Goal: Task Accomplishment & Management: Use online tool/utility

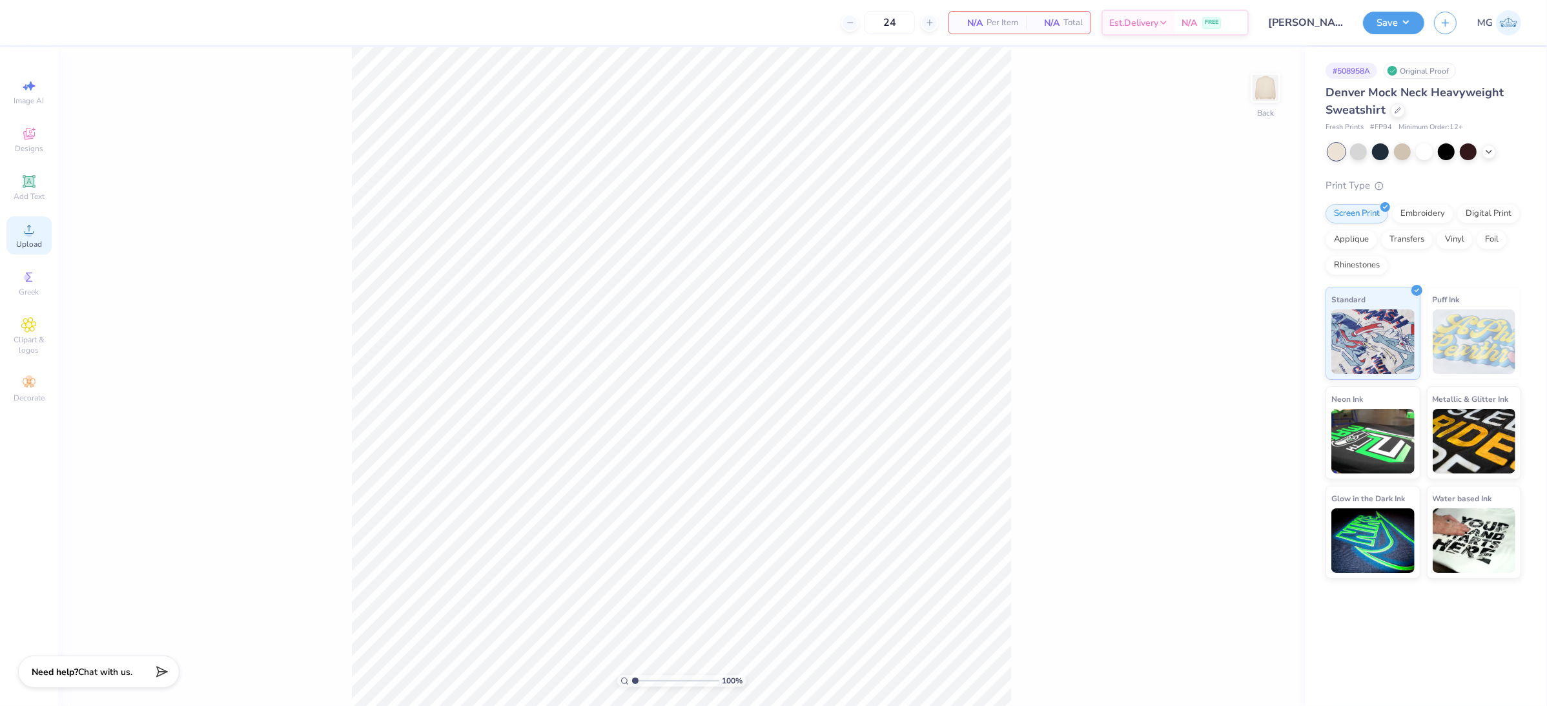
click at [31, 233] on circle at bounding box center [28, 233] width 7 height 7
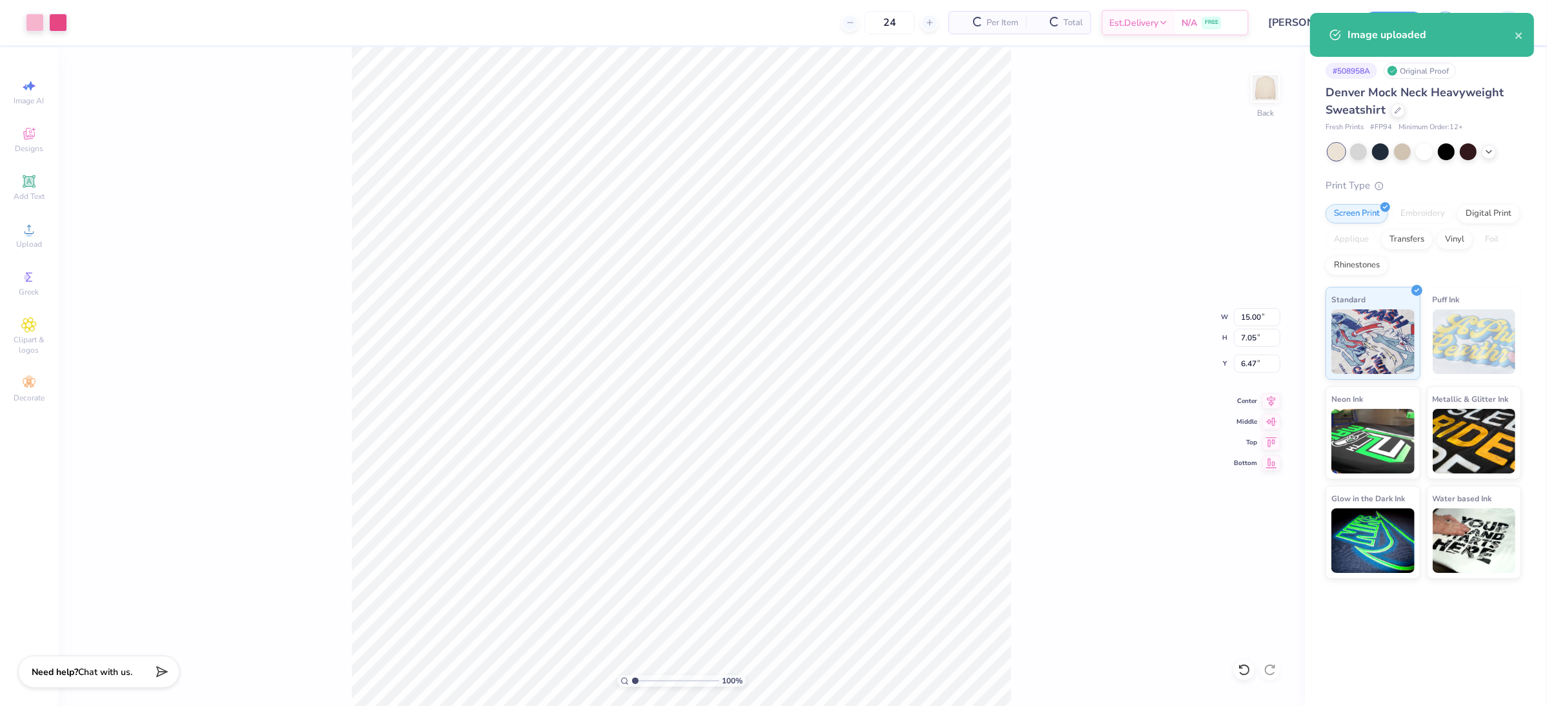
type input "1.55"
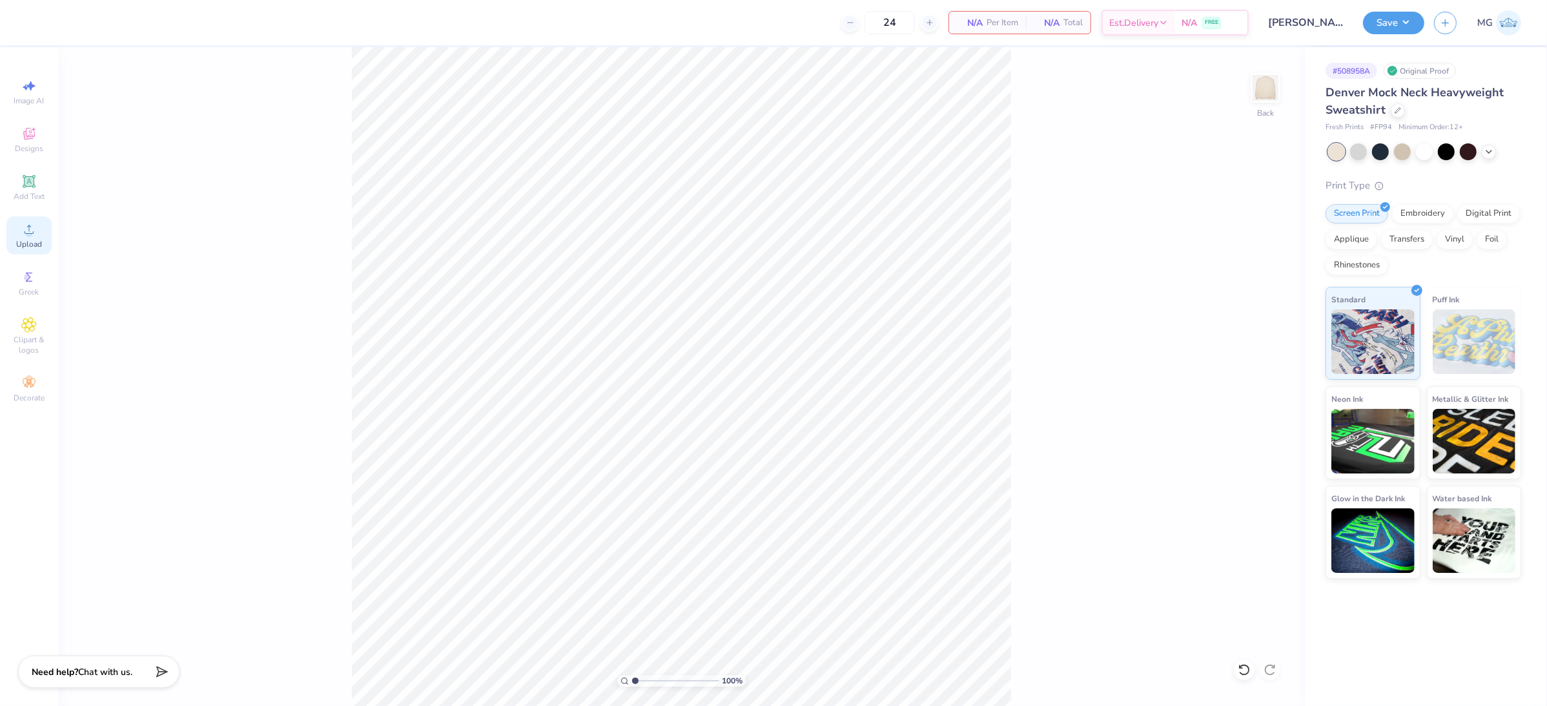
click at [32, 234] on icon at bounding box center [29, 229] width 9 height 9
type input "3.00"
click at [314, 235] on div "100 % Back" at bounding box center [681, 376] width 1246 height 658
click at [25, 234] on icon at bounding box center [29, 229] width 9 height 9
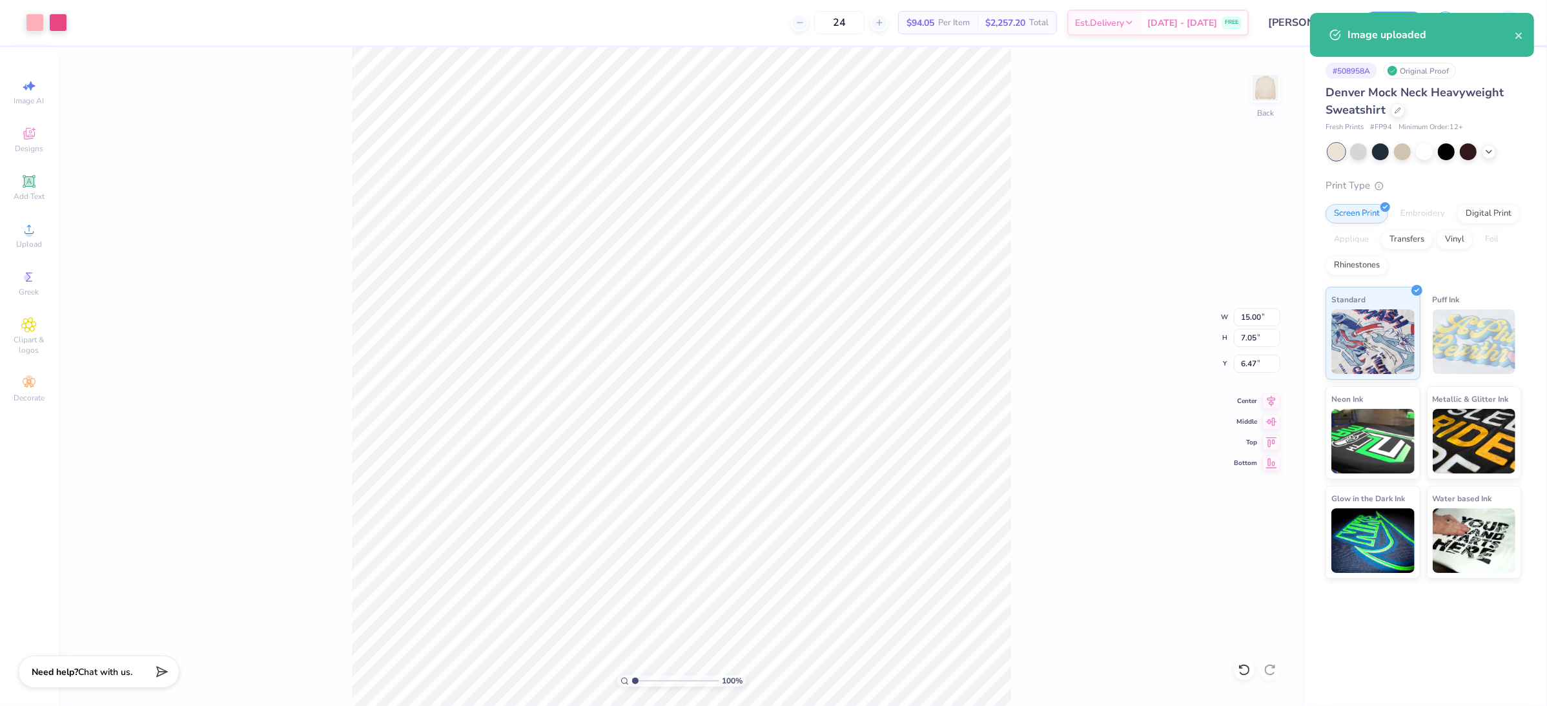
type input "2.62"
type input "12.50"
type input "5.88"
type input "3.80"
type input "3.24"
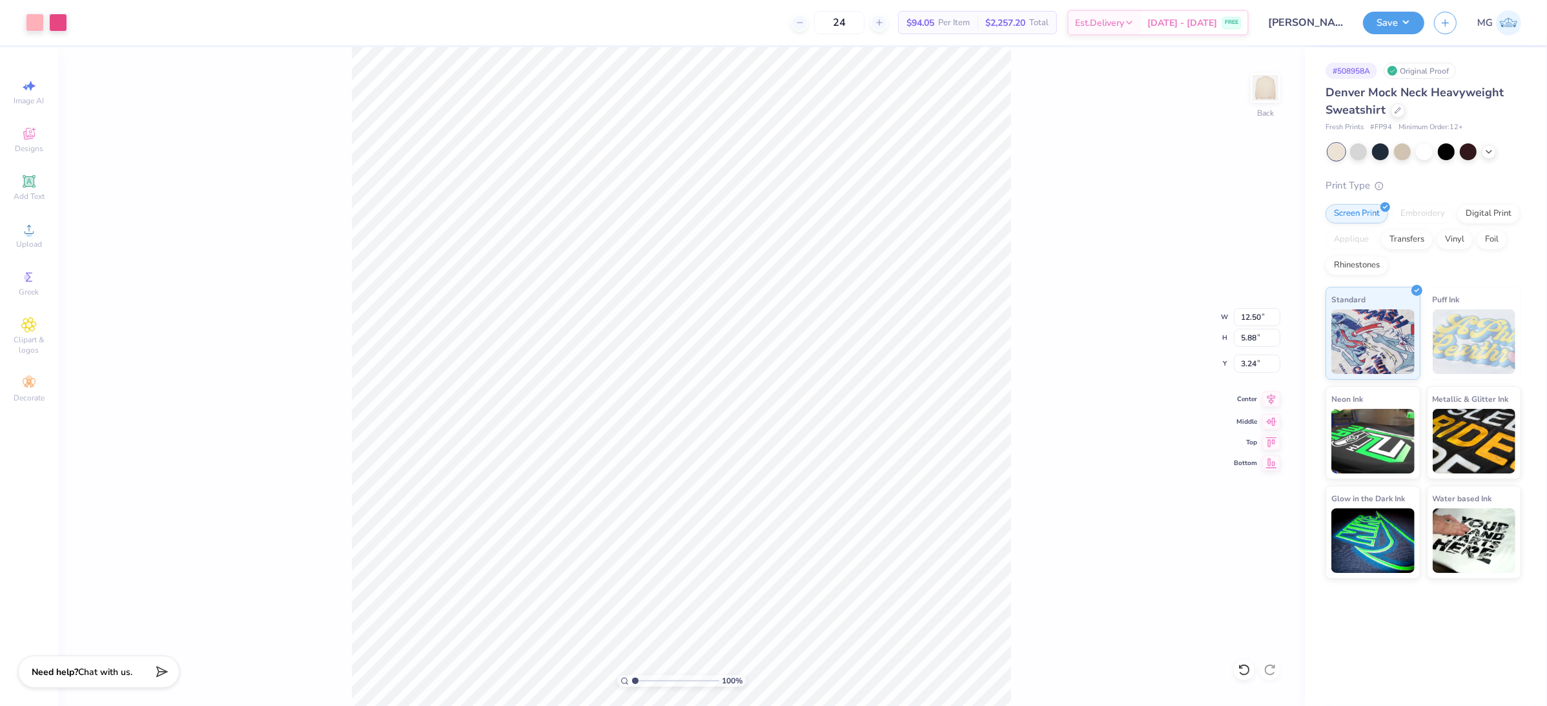
click at [1274, 400] on icon at bounding box center [1271, 398] width 18 height 15
click at [1272, 400] on icon at bounding box center [1271, 398] width 18 height 15
click at [1261, 317] on input "12.50" at bounding box center [1257, 317] width 46 height 18
type input "12.00"
type input "5.64"
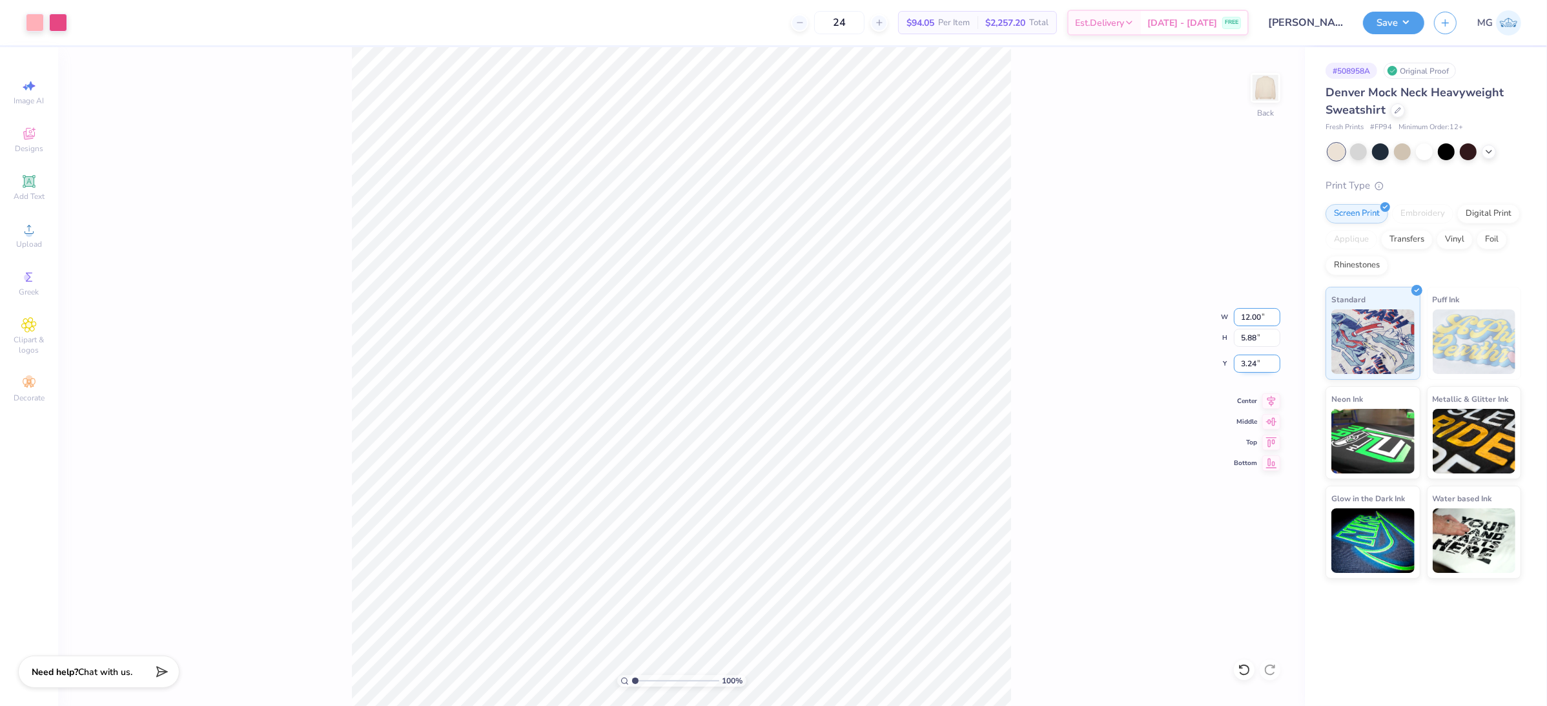
type input "3.36"
click at [1103, 277] on div "100 % Back W 12.00 12.00 " H 5.64 5.64 " Y 3.36 3.36 " Center Middle Top Bottom" at bounding box center [681, 376] width 1246 height 658
click at [1272, 403] on icon at bounding box center [1271, 398] width 18 height 15
click at [1256, 365] on input "3.36" at bounding box center [1257, 363] width 46 height 18
type input "3.00"
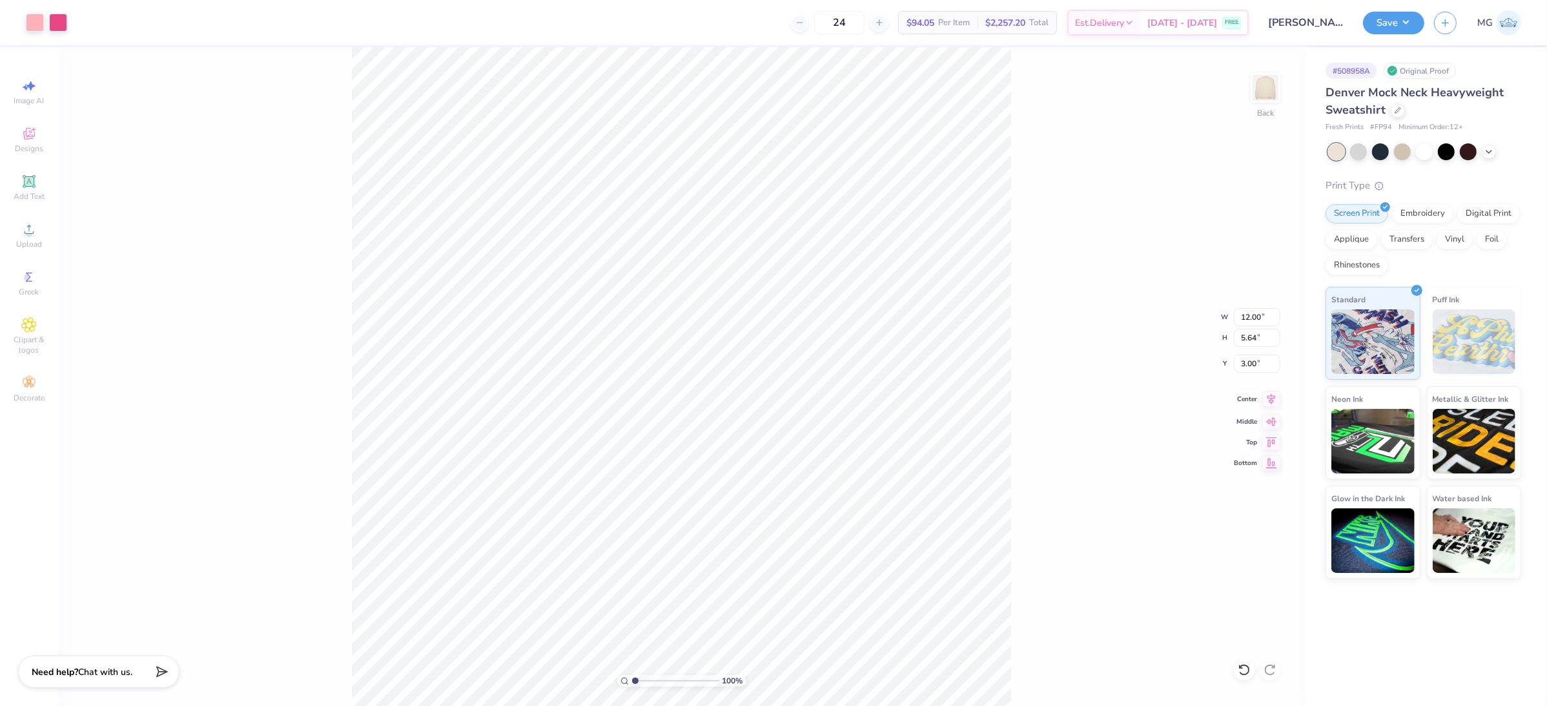
drag, startPoint x: 1274, startPoint y: 401, endPoint x: 1270, endPoint y: 394, distance: 7.8
click at [1274, 401] on icon at bounding box center [1271, 398] width 18 height 15
click at [1082, 252] on div "100 % Back W 12.00 12.00 " H 5.64 5.64 " Y 3.00 3.00 " Center Middle Top Bottom" at bounding box center [681, 376] width 1246 height 658
click at [1416, 21] on button "Save" at bounding box center [1393, 21] width 61 height 23
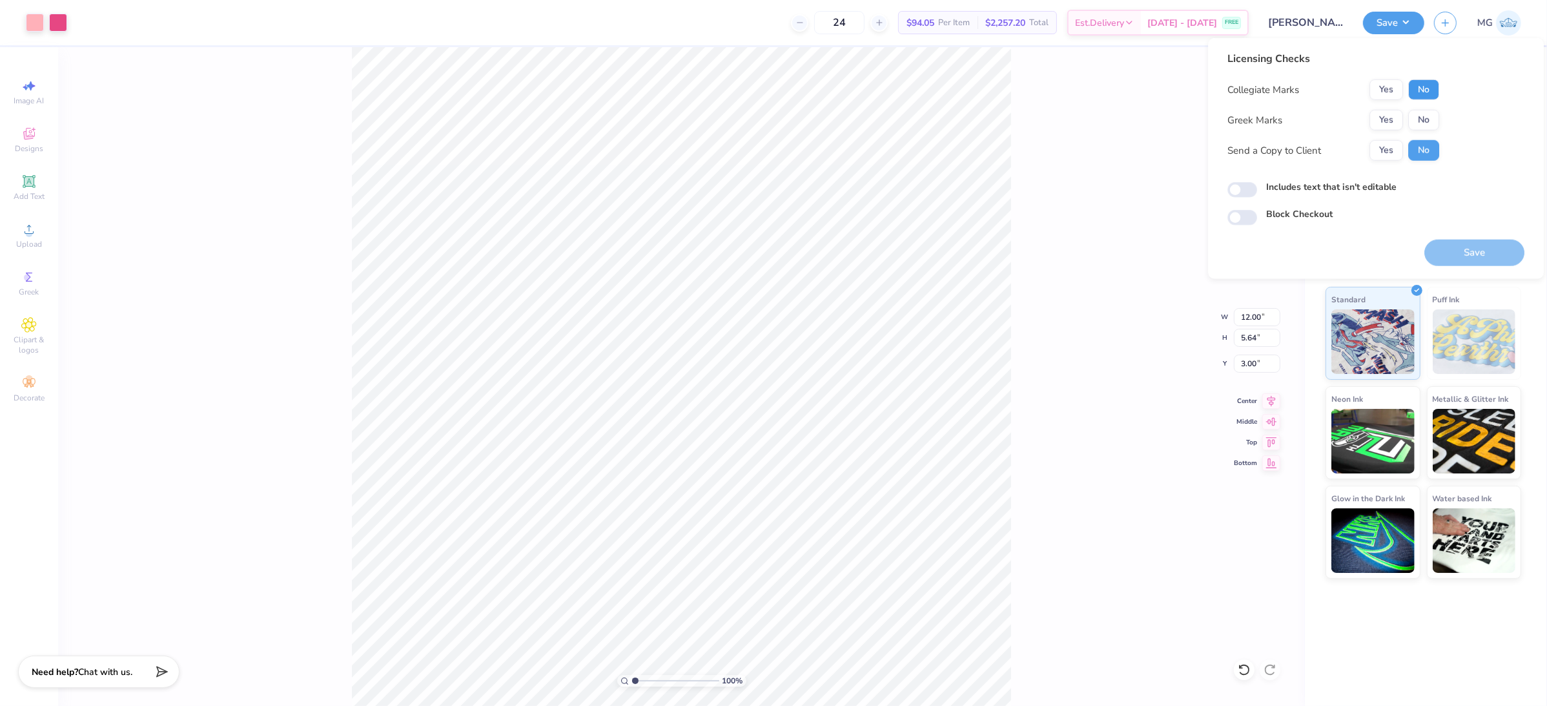
click at [1423, 92] on button "No" at bounding box center [1423, 89] width 31 height 21
click at [1387, 123] on button "Yes" at bounding box center [1386, 120] width 34 height 21
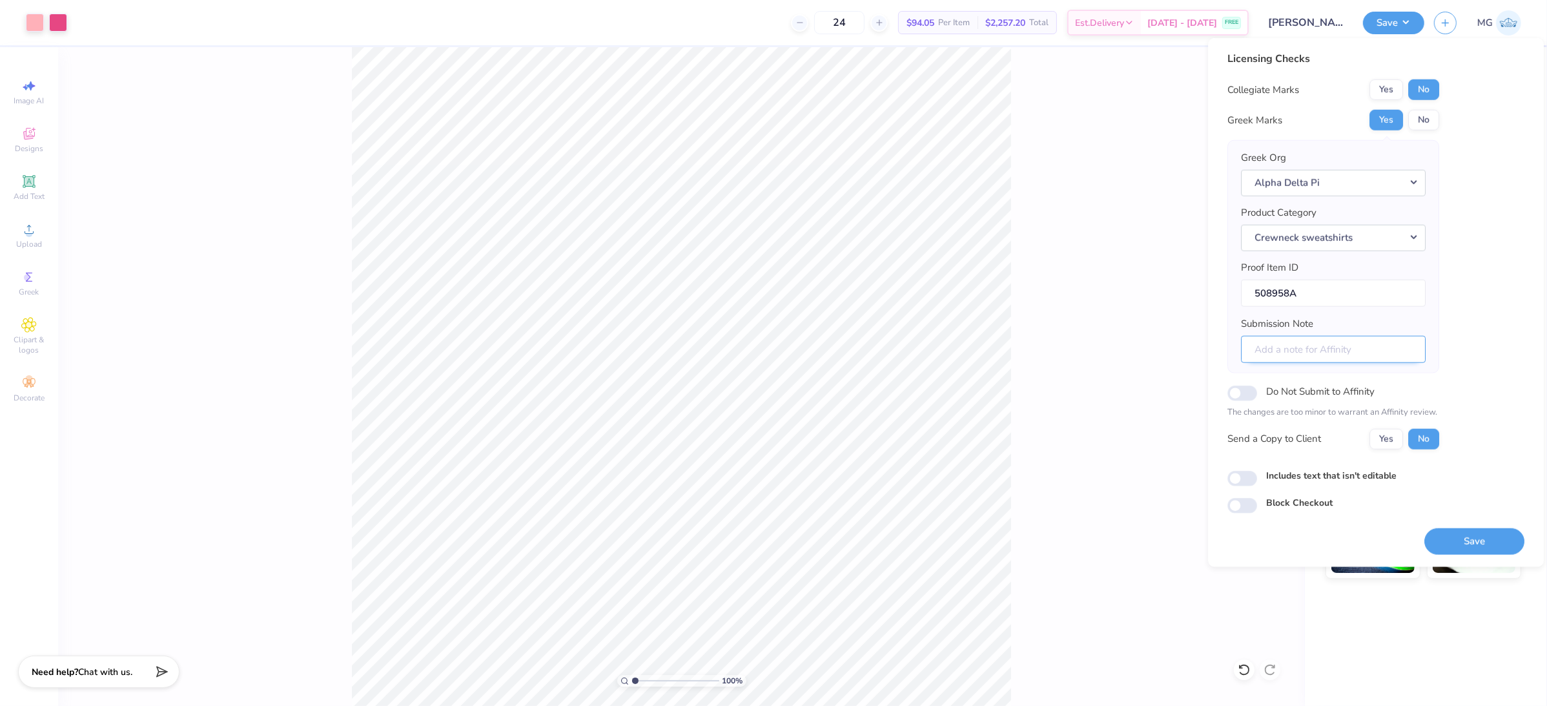
click at [1301, 348] on input "Submission Note" at bounding box center [1333, 349] width 185 height 28
paste input "Theta Delta"
type input "Theta Delta + General Merch"
click at [1373, 436] on button "Yes" at bounding box center [1386, 438] width 34 height 21
click at [1240, 475] on input "Includes text that isn't editable" at bounding box center [1242, 478] width 30 height 15
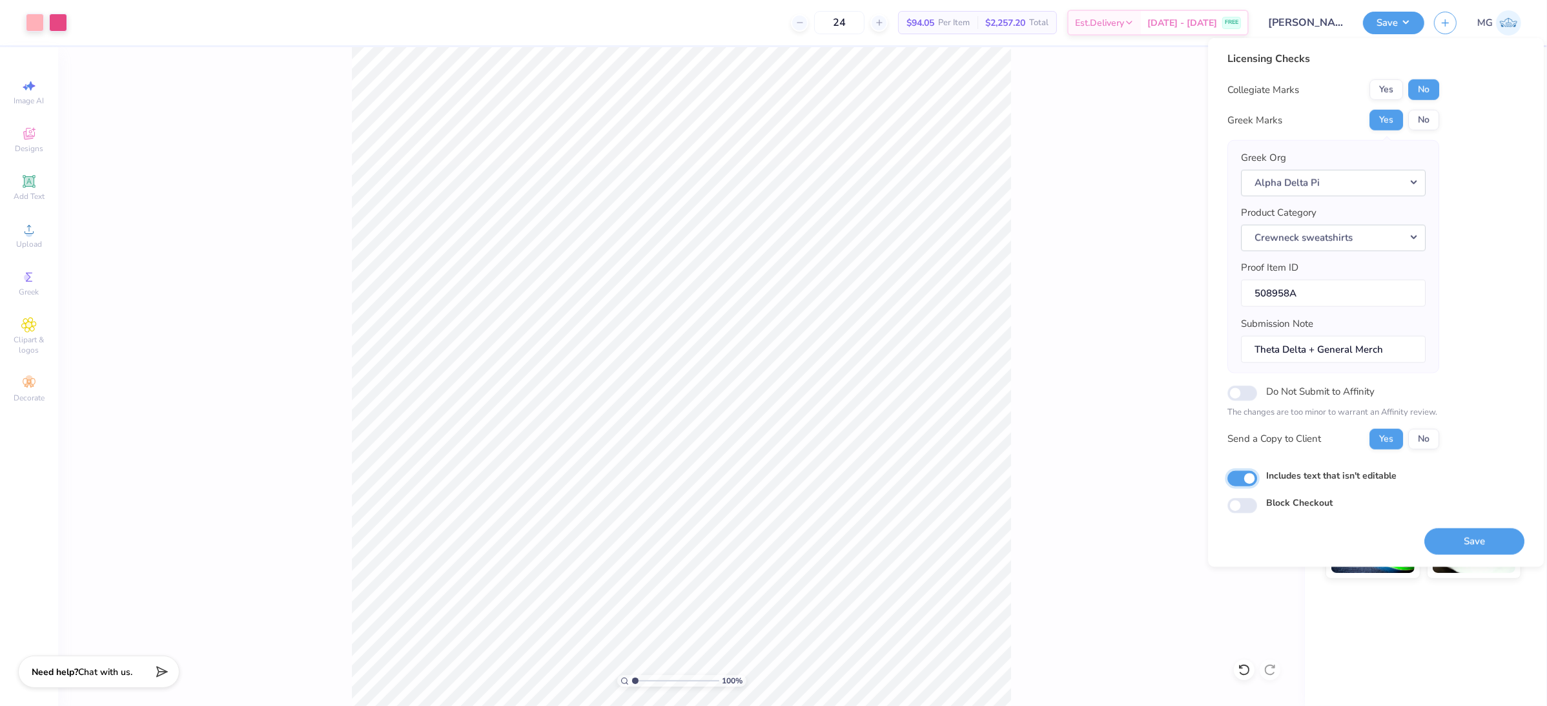
checkbox input "true"
click at [1463, 476] on div "Includes text that isn't editable" at bounding box center [1375, 475] width 297 height 15
click at [1463, 545] on button "Save" at bounding box center [1474, 540] width 100 height 26
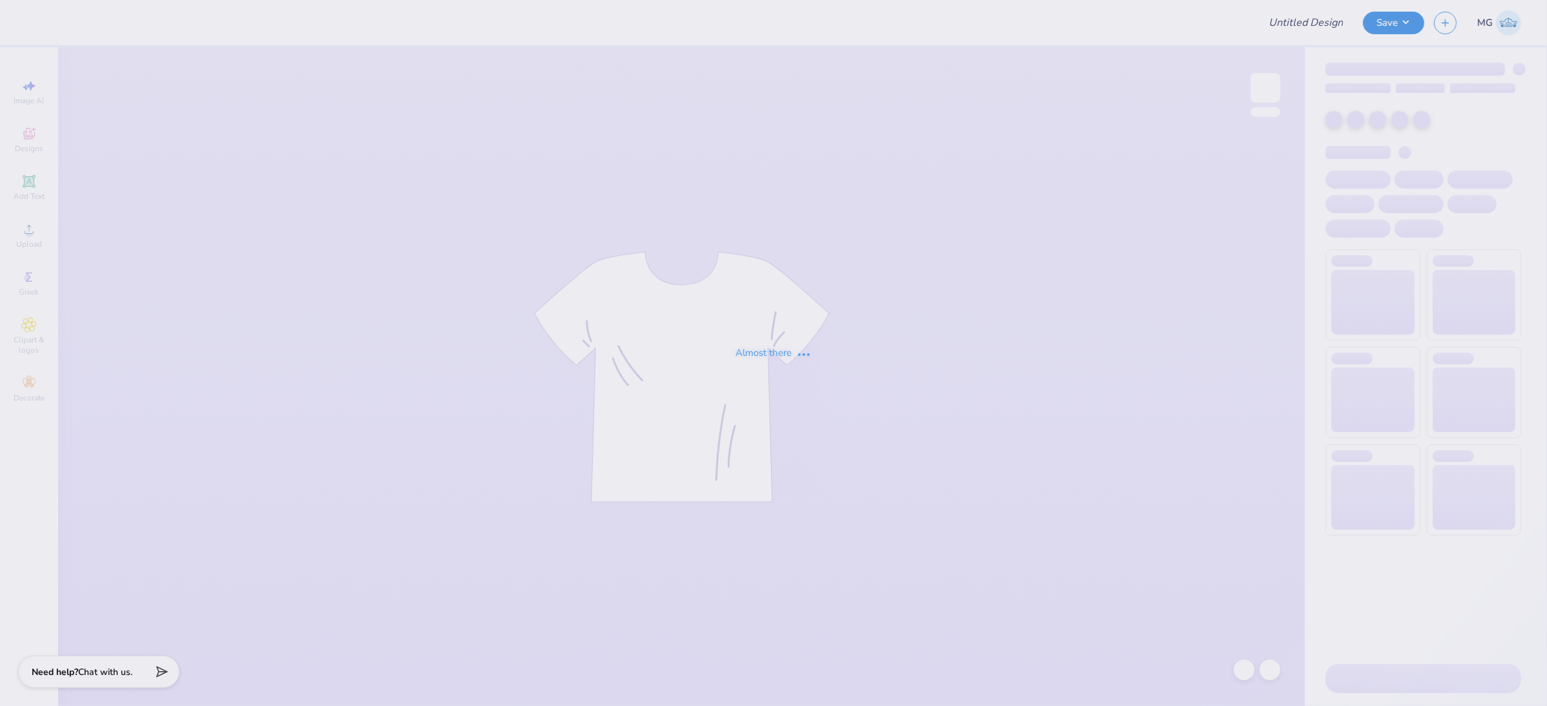
type input "Grey vineyard"
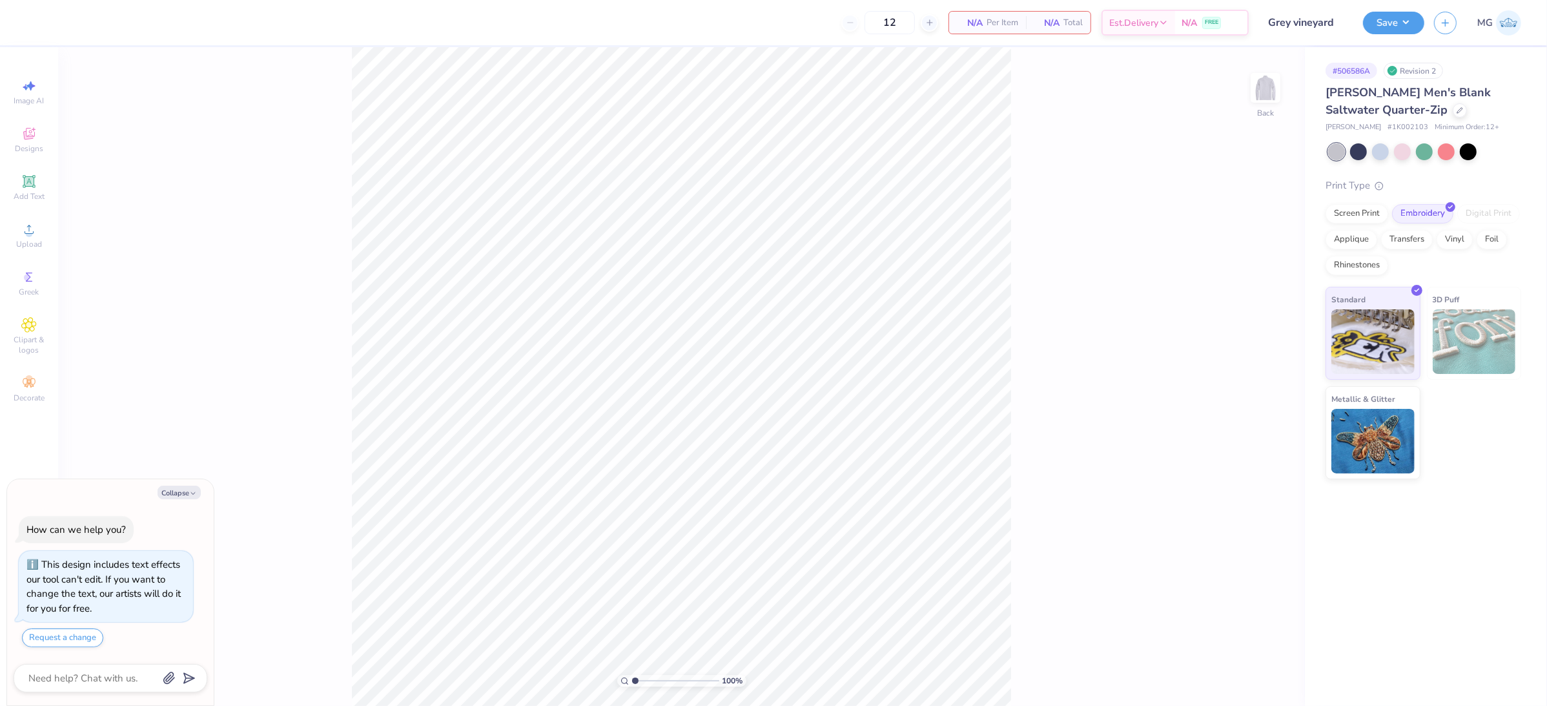
type textarea "x"
click at [1017, 301] on div "100 % Back" at bounding box center [681, 376] width 1246 height 658
click at [190, 487] on button "Collapse" at bounding box center [179, 492] width 43 height 14
type textarea "x"
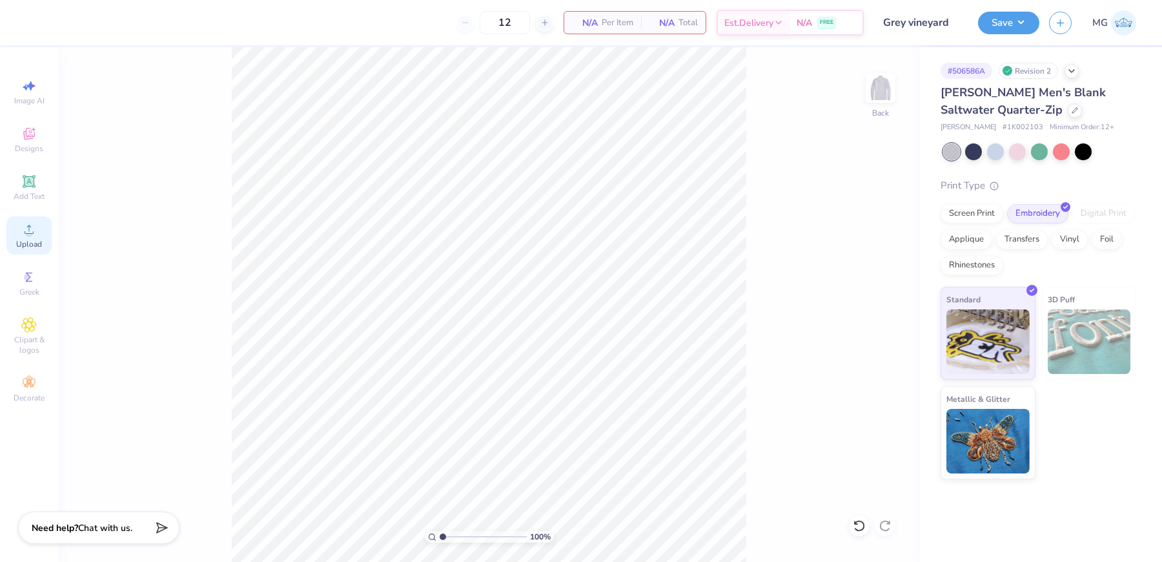
click at [37, 227] on div "Upload" at bounding box center [28, 235] width 45 height 38
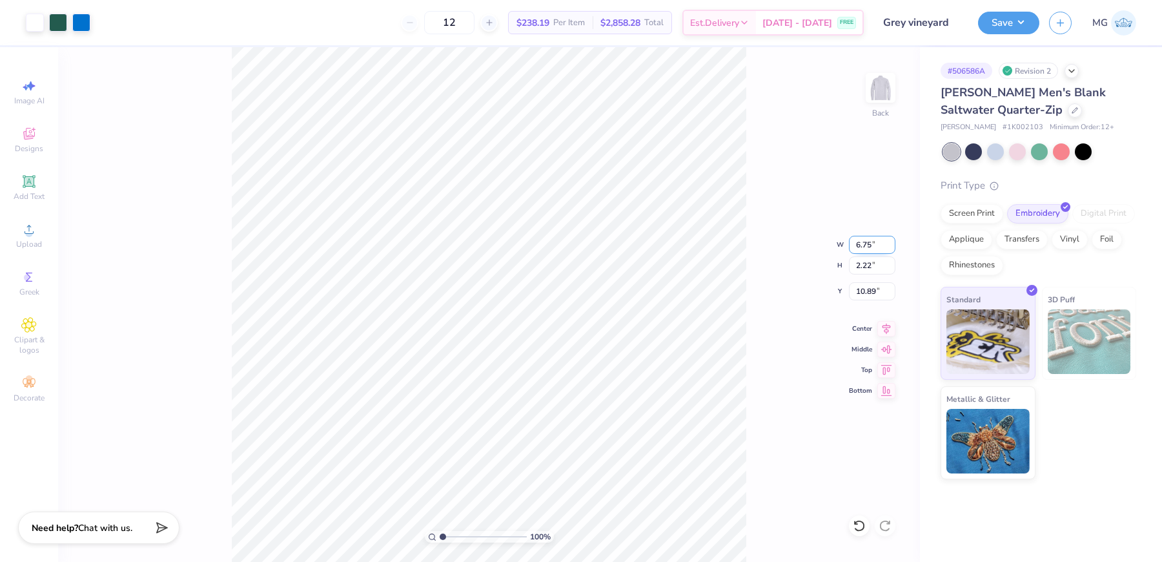
click at [871, 243] on input "6.75" at bounding box center [872, 245] width 46 height 18
type input "6"
type input "4.00"
type input "1.31"
type input "11.34"
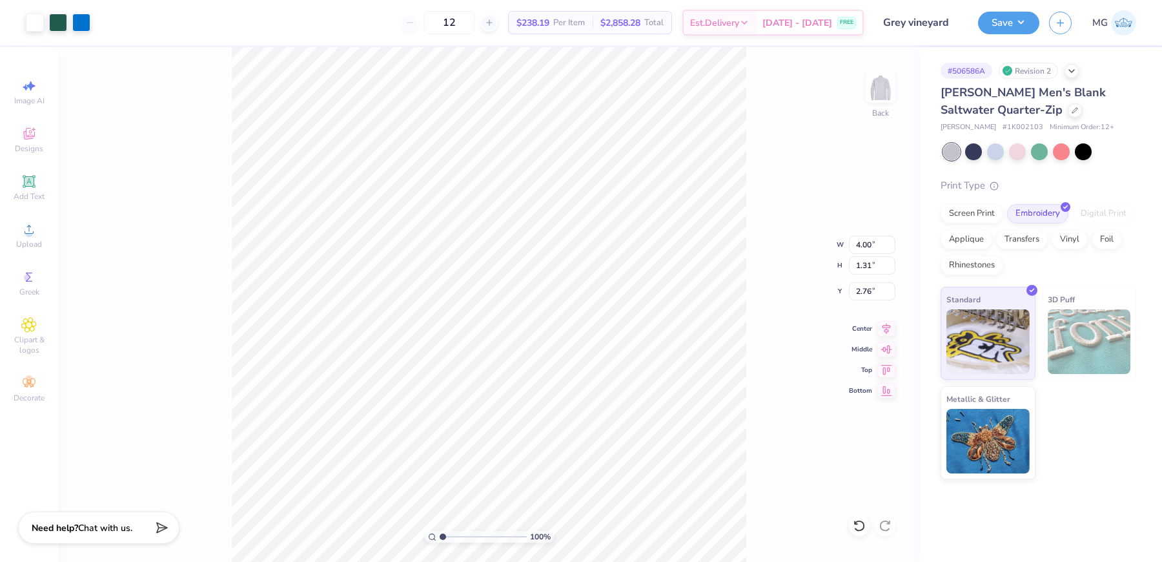
type input "2.76"
click at [871, 290] on input "2.76" at bounding box center [872, 291] width 46 height 18
type input "2"
type input "3.00"
click at [806, 139] on div "100 % Back W 4.00 4.00 " H 1.31 1.31 " Y 3.00 3.00 " Center Middle Top Bottom" at bounding box center [489, 304] width 862 height 514
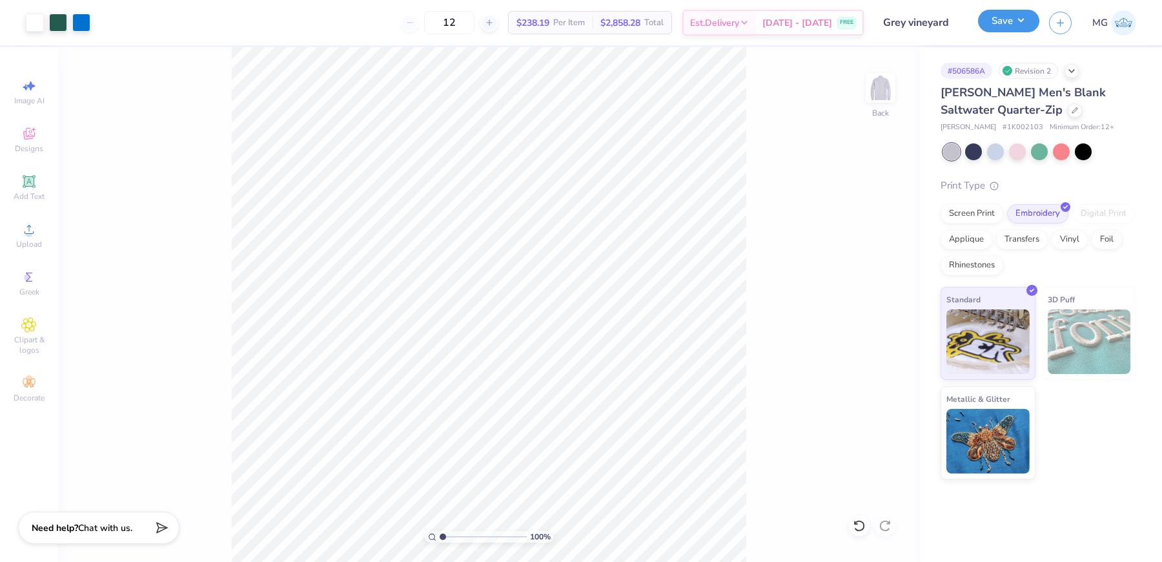
click at [1034, 26] on button "Save" at bounding box center [1008, 21] width 61 height 23
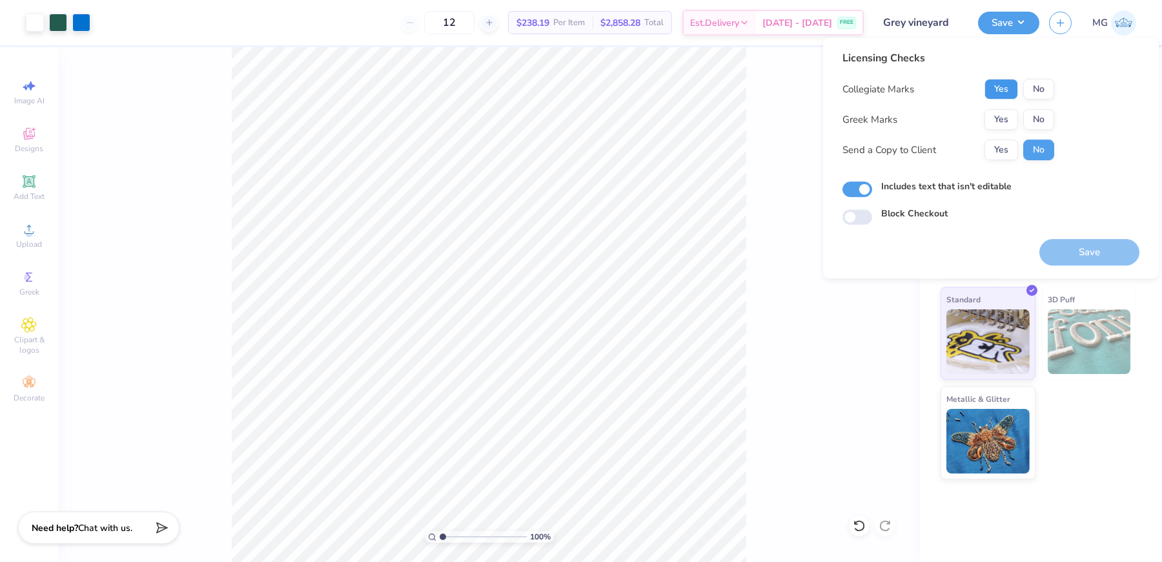
click at [1003, 89] on button "Yes" at bounding box center [1001, 89] width 34 height 21
click at [1039, 111] on button "No" at bounding box center [1038, 119] width 31 height 21
click at [1003, 147] on button "Yes" at bounding box center [1001, 149] width 34 height 21
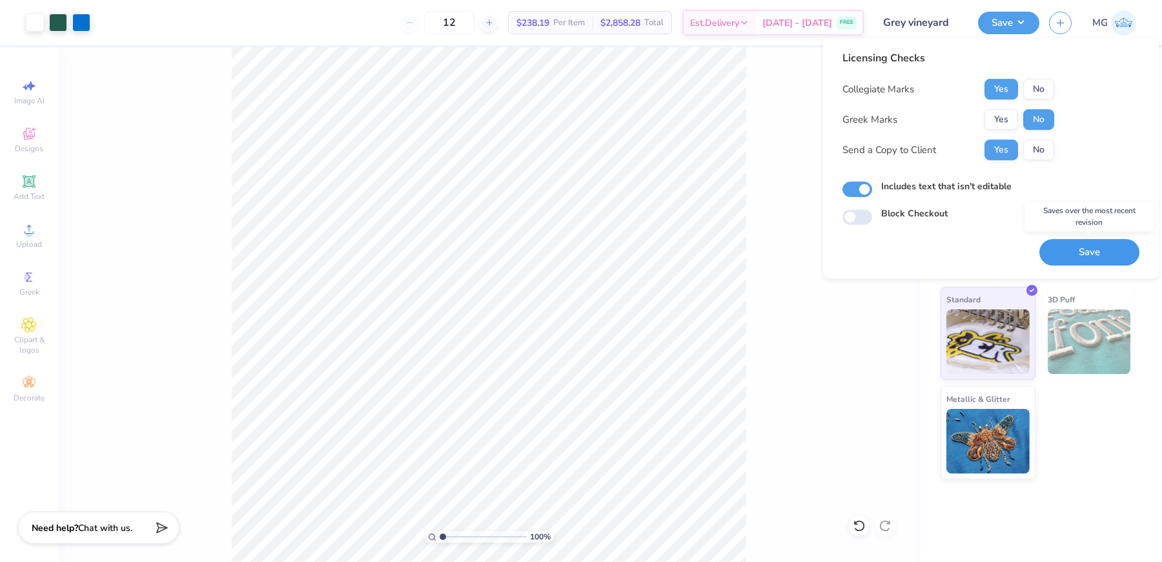
click at [1080, 250] on button "Save" at bounding box center [1089, 252] width 100 height 26
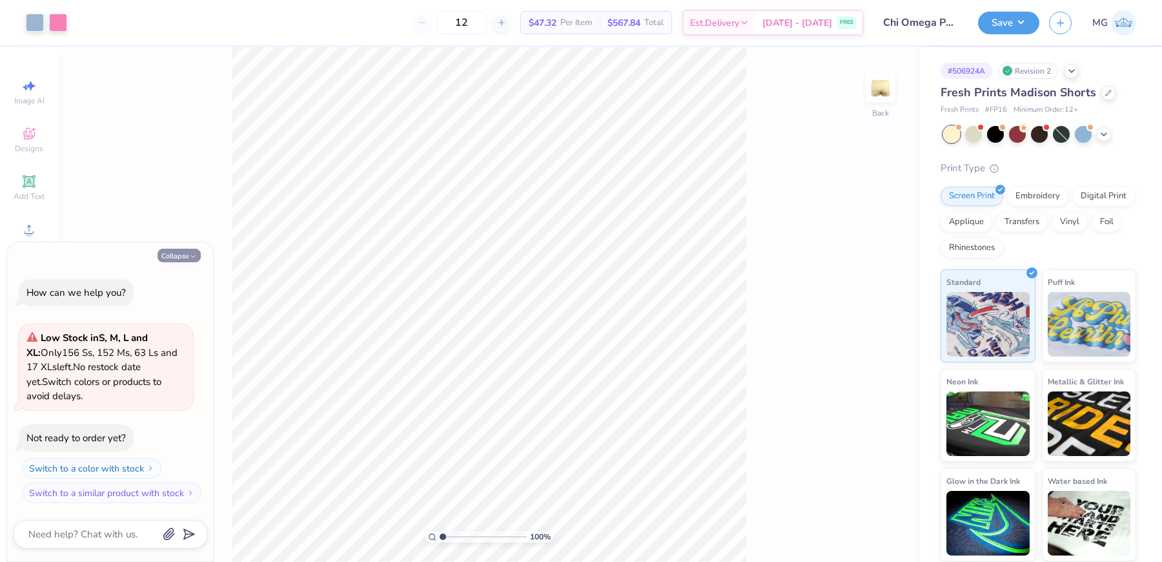
click at [192, 253] on icon "button" at bounding box center [193, 256] width 8 height 8
type textarea "x"
